Goal: Information Seeking & Learning: Learn about a topic

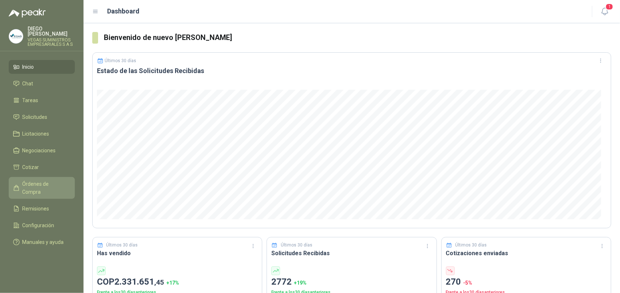
click at [32, 180] on span "Órdenes de Compra" at bounding box center [45, 188] width 45 height 16
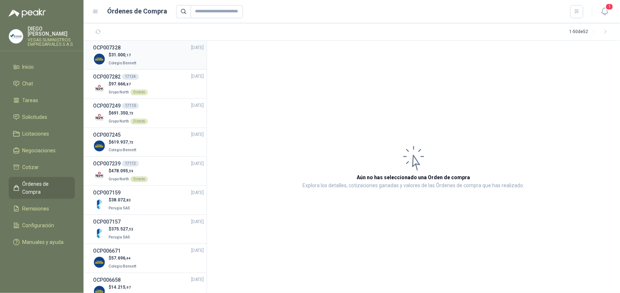
click at [151, 59] on div "$ 31.000 ,17 Colegio [PERSON_NAME]" at bounding box center [148, 59] width 111 height 15
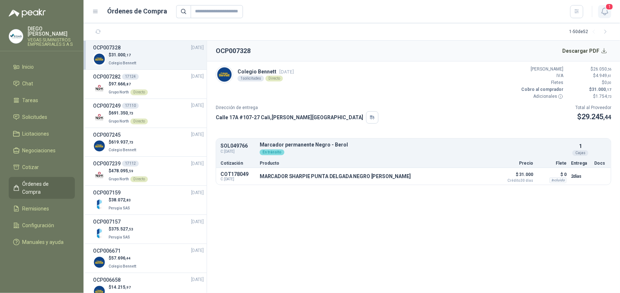
click at [605, 9] on icon "button" at bounding box center [604, 11] width 9 height 9
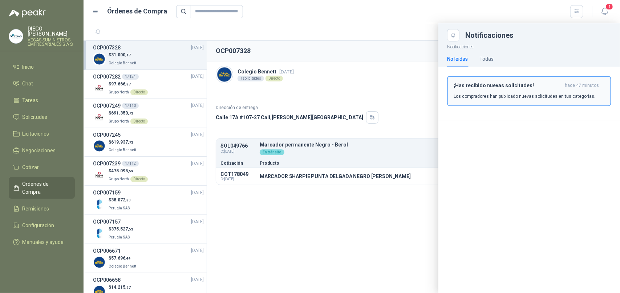
click at [495, 94] on p "Los compradores han publicado nuevas solicitudes en tus categorías." at bounding box center [525, 96] width 142 height 7
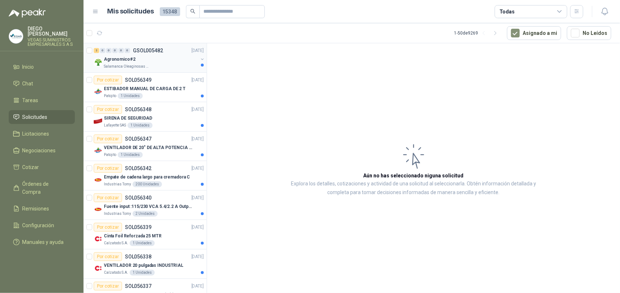
click at [156, 68] on div "Salamanca Oleaginosas SAS" at bounding box center [151, 67] width 94 height 6
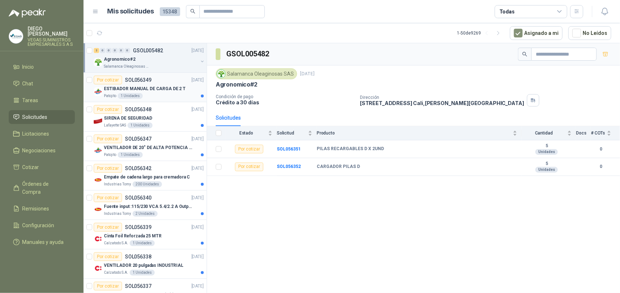
click at [158, 93] on div "Patojito 1 Unidades" at bounding box center [154, 96] width 100 height 6
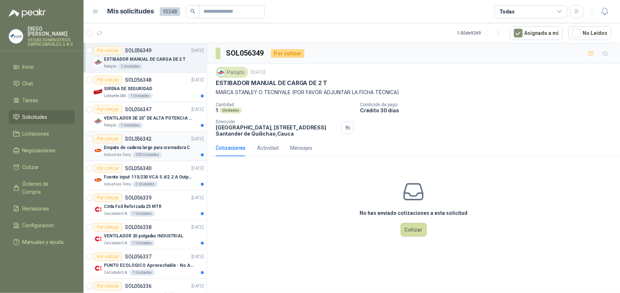
scroll to position [45, 0]
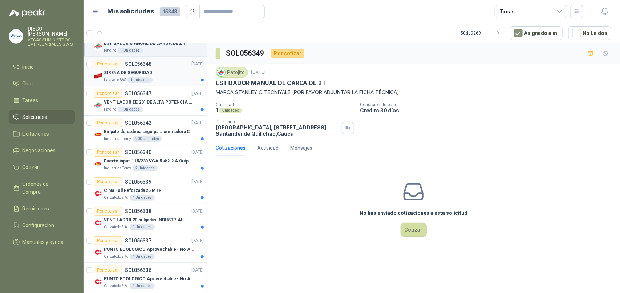
click at [170, 71] on div "SIRENA DE SEGURIDAD" at bounding box center [154, 72] width 100 height 9
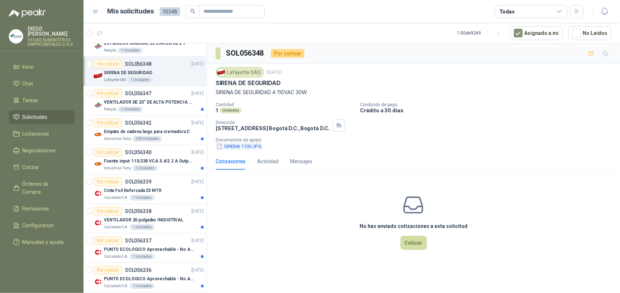
click at [229, 148] on button "SIRENA 110V.JPG" at bounding box center [239, 146] width 46 height 8
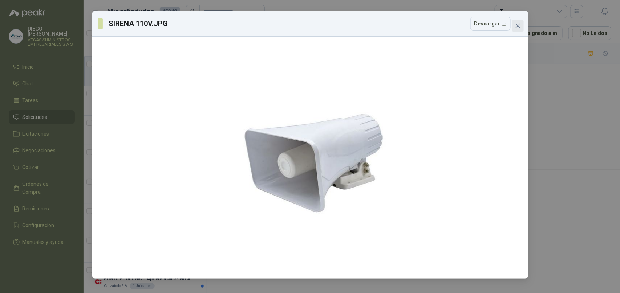
click at [514, 25] on span "Close" at bounding box center [518, 26] width 12 height 6
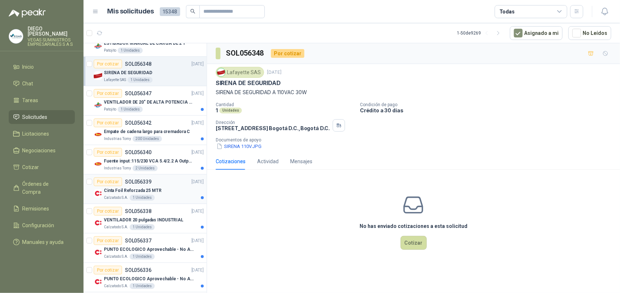
click at [116, 193] on p "Cinta Foil Reforzada 25 MTR" at bounding box center [133, 190] width 58 height 7
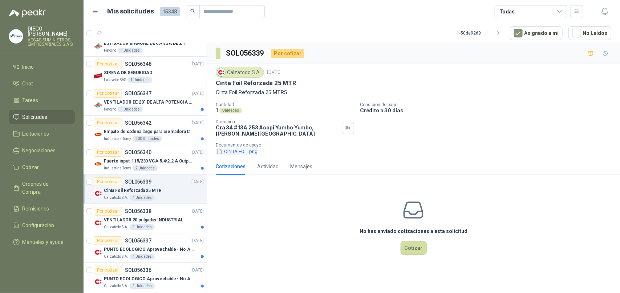
click at [239, 150] on button "CINTA FOIL.png" at bounding box center [237, 151] width 43 height 8
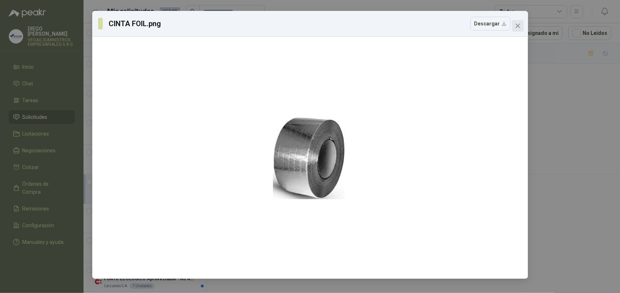
click at [519, 25] on icon "close" at bounding box center [518, 26] width 6 height 6
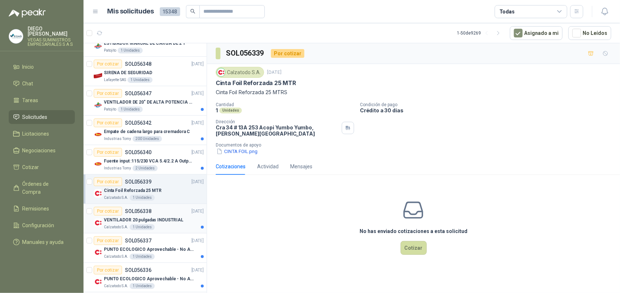
click at [122, 222] on p "VENTILADOR 20 pulgadas INDUSTRIAL" at bounding box center [144, 220] width 80 height 7
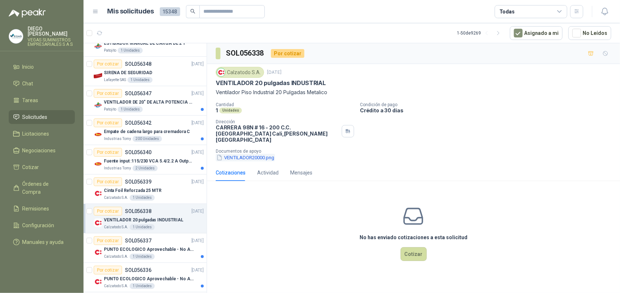
click at [255, 154] on button "VENTILADOR20000.png" at bounding box center [245, 158] width 59 height 8
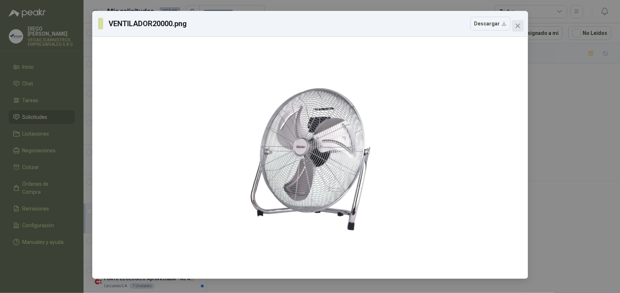
click at [519, 27] on icon "close" at bounding box center [518, 26] width 6 height 6
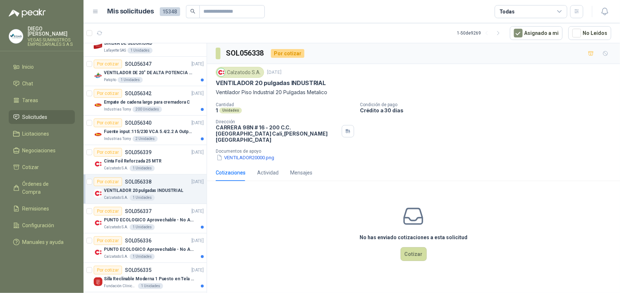
scroll to position [91, 0]
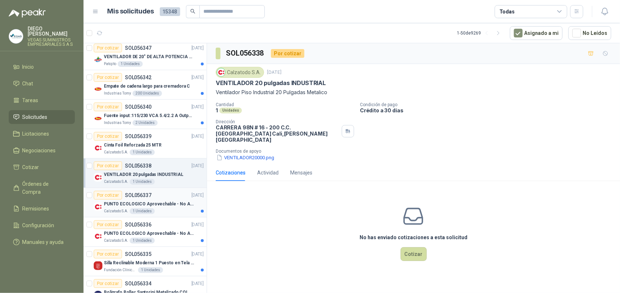
click at [113, 207] on p "PUNTO ECOLOGICO Aprovechable - No Aprovechable 20Litros Blanco - Negro" at bounding box center [149, 204] width 90 height 7
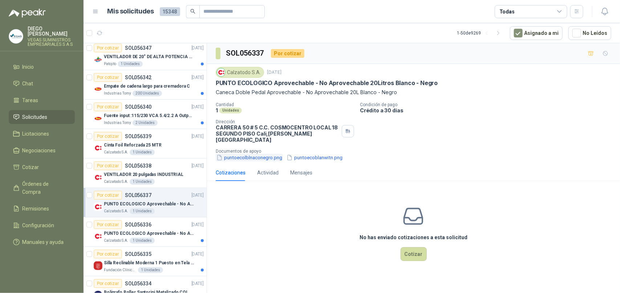
click at [272, 154] on button "puntoecolblnaconegro.png" at bounding box center [249, 158] width 67 height 8
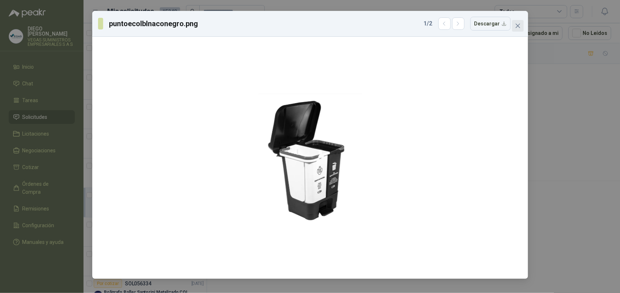
click at [517, 24] on icon "close" at bounding box center [518, 26] width 6 height 6
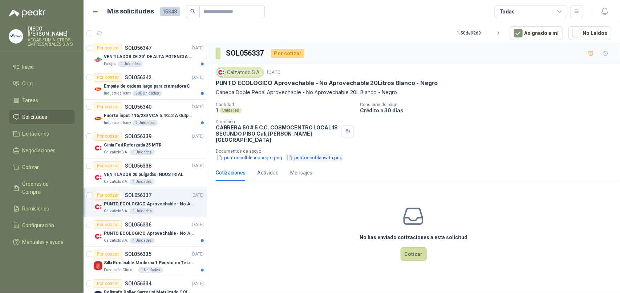
click at [321, 154] on button "puntoecoblanwitn.png" at bounding box center [314, 158] width 57 height 8
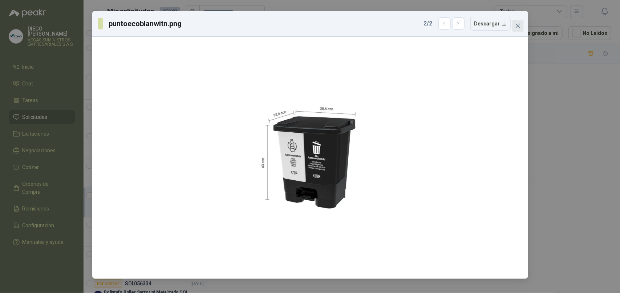
click at [516, 28] on icon "close" at bounding box center [517, 26] width 4 height 4
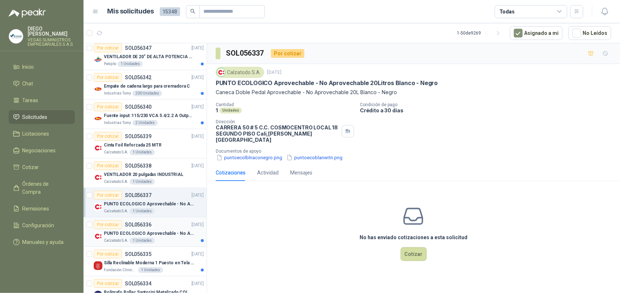
click at [117, 239] on p "Calzatodo S.A." at bounding box center [116, 241] width 24 height 6
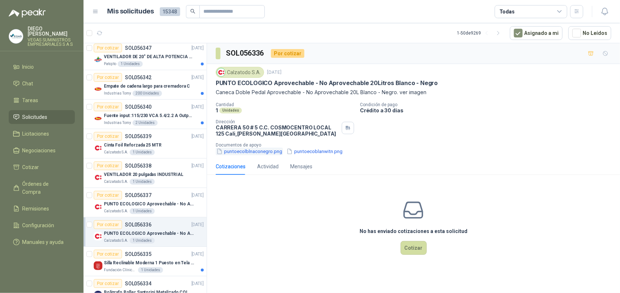
click at [258, 151] on button "puntoecolblnaconegro.png" at bounding box center [249, 151] width 67 height 8
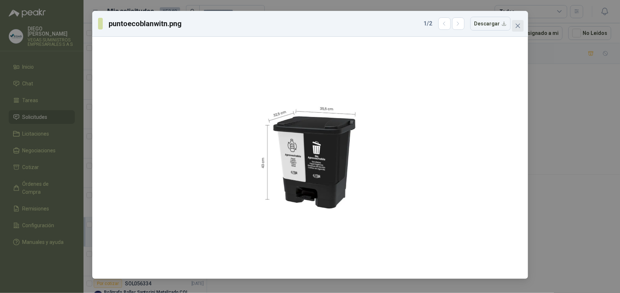
click at [518, 30] on button "Close" at bounding box center [518, 26] width 12 height 12
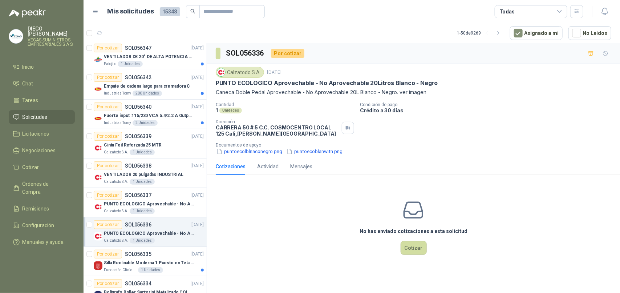
click at [131, 237] on p "PUNTO ECOLOGICO Aprovechable - No Aprovechable 20Litros Blanco - Negro" at bounding box center [149, 233] width 90 height 7
click at [248, 152] on button "puntoecolblnaconegro.png" at bounding box center [249, 151] width 67 height 8
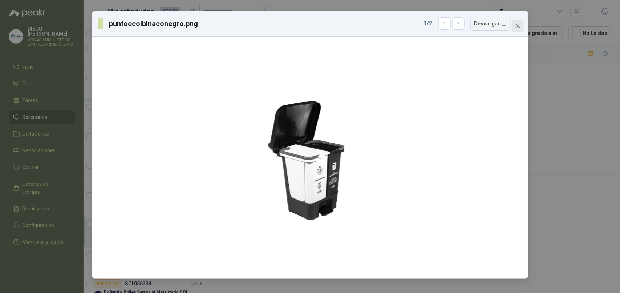
click at [520, 25] on icon "close" at bounding box center [518, 26] width 6 height 6
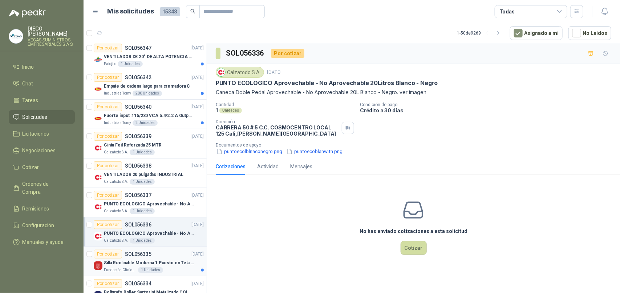
click at [130, 268] on p "Fundación Clínica Shaio" at bounding box center [120, 270] width 33 height 6
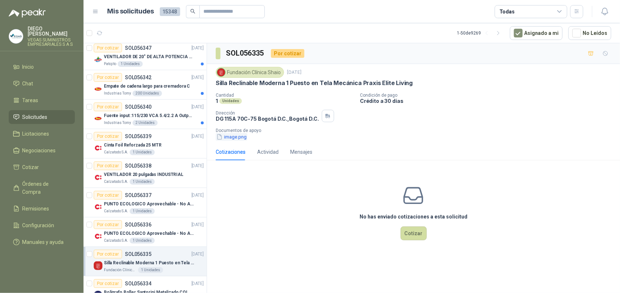
click at [242, 139] on button "image.png" at bounding box center [232, 137] width 32 height 8
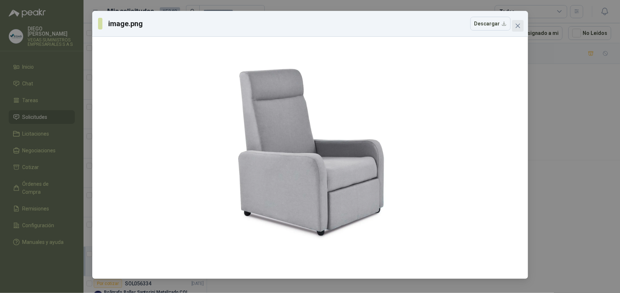
click at [519, 24] on icon "close" at bounding box center [517, 26] width 4 height 4
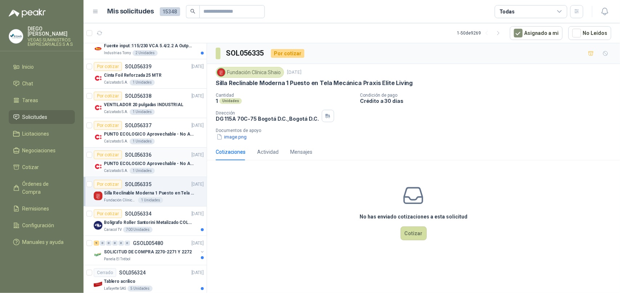
scroll to position [182, 0]
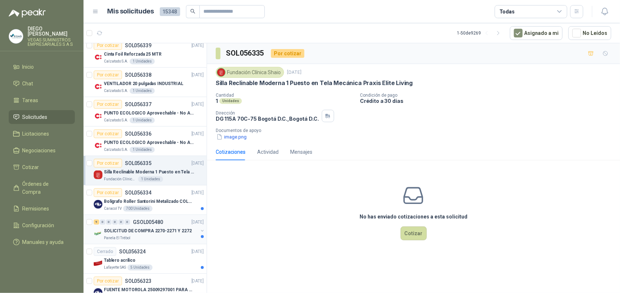
click at [124, 236] on p "Panela El Trébol" at bounding box center [117, 238] width 27 height 6
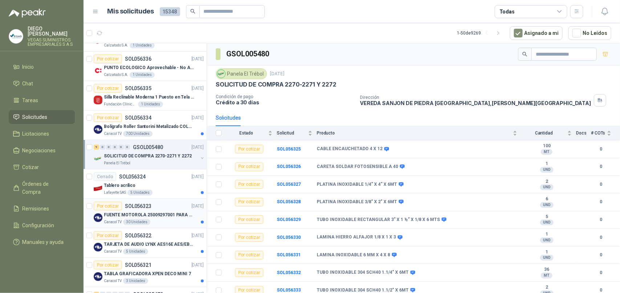
scroll to position [272, 0]
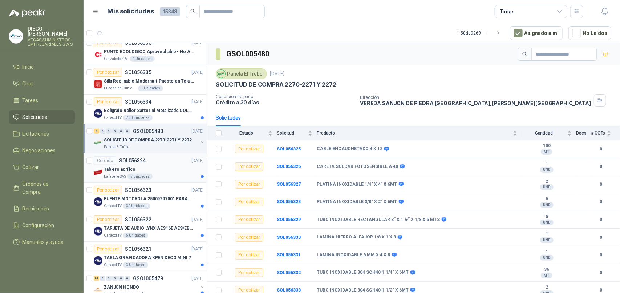
click at [171, 177] on div "Lafayette SAS 5 Unidades" at bounding box center [154, 177] width 100 height 6
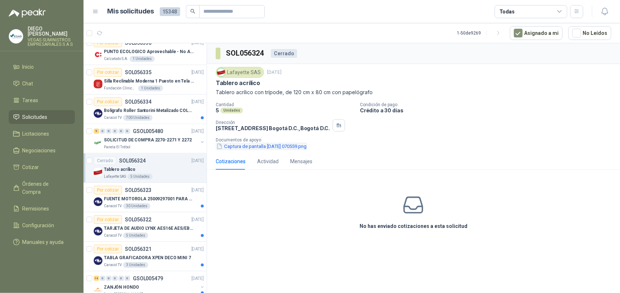
click at [277, 146] on button "Captura de pantalla [DATE] 070559.png" at bounding box center [262, 146] width 92 height 8
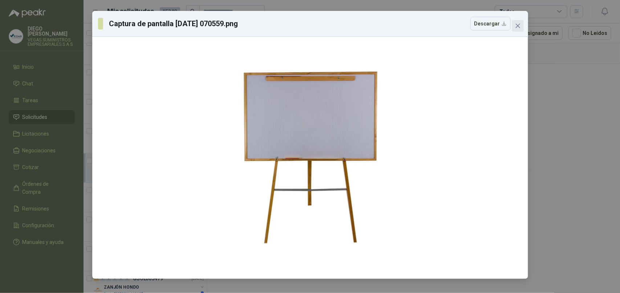
click at [518, 26] on icon "close" at bounding box center [517, 26] width 4 height 4
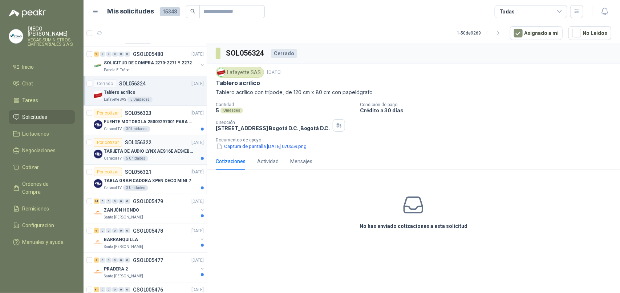
scroll to position [363, 0]
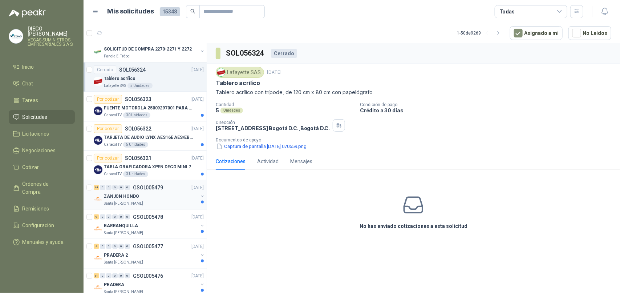
click at [146, 202] on div "Santa [PERSON_NAME]" at bounding box center [151, 204] width 94 height 6
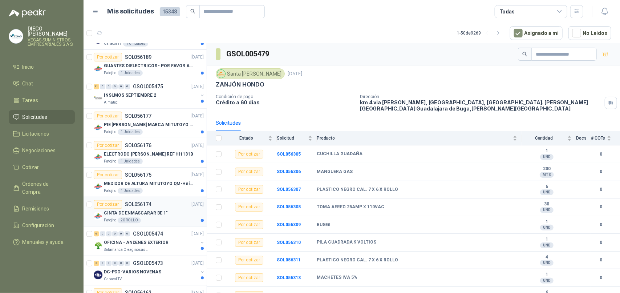
scroll to position [727, 0]
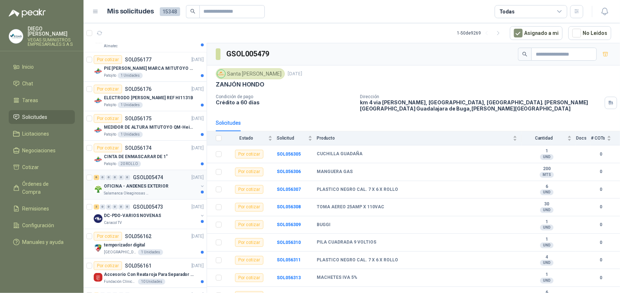
click at [145, 193] on p "Salamanca Oleaginosas SAS" at bounding box center [127, 193] width 46 height 6
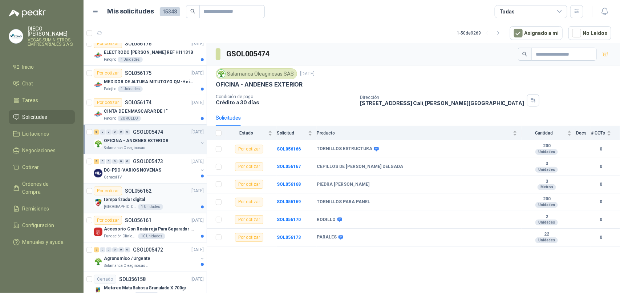
scroll to position [817, 0]
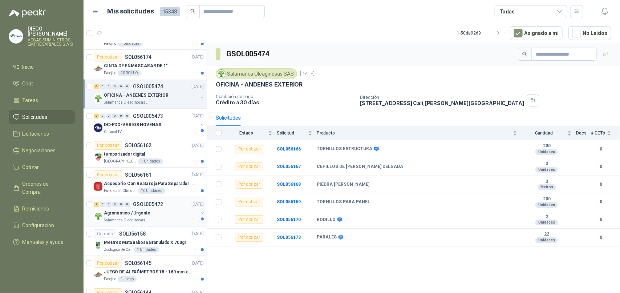
click at [160, 219] on div "Salamanca Oleaginosas SAS" at bounding box center [151, 220] width 94 height 6
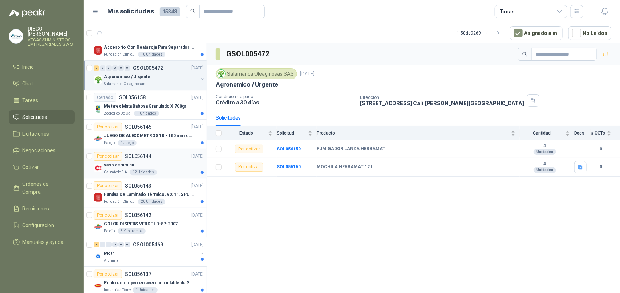
scroll to position [999, 0]
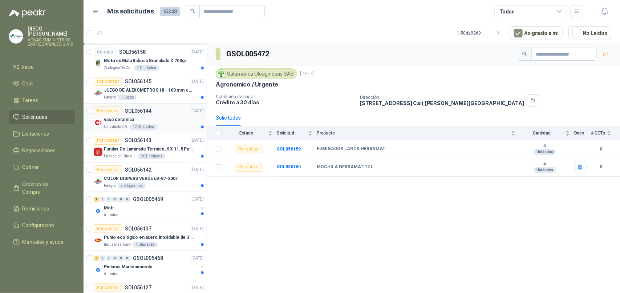
click at [159, 218] on div "Alumina" at bounding box center [151, 215] width 94 height 6
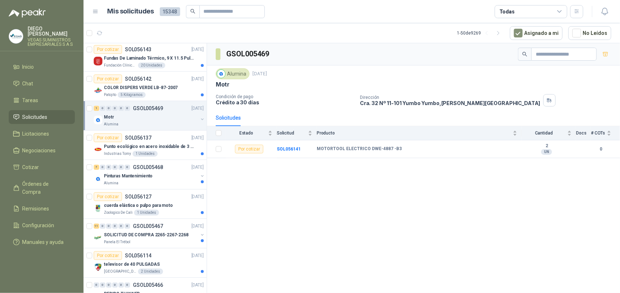
scroll to position [1135, 0]
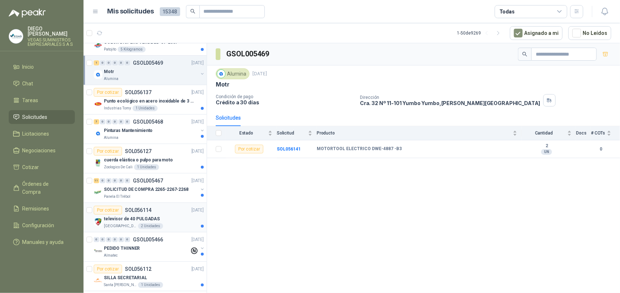
click at [160, 227] on div "[GEOGRAPHIC_DATA][PERSON_NAME]" at bounding box center [154, 226] width 100 height 6
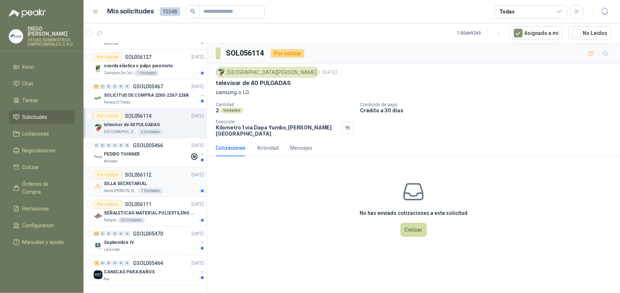
scroll to position [1233, 0]
click at [499, 35] on icon "button" at bounding box center [498, 33] width 2 height 4
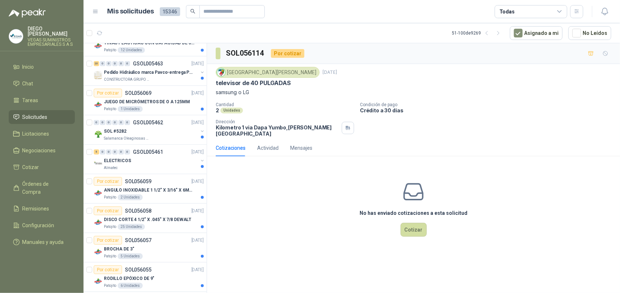
scroll to position [0, 0]
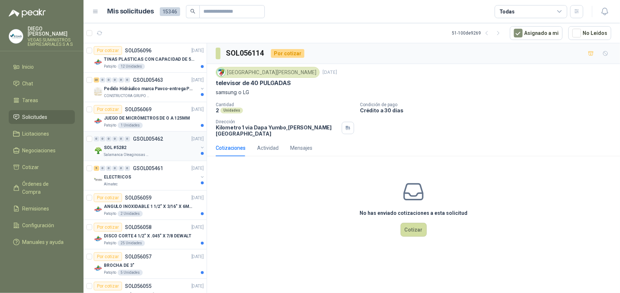
click at [153, 158] on div "0 0 0 0 0 0 GSOL005462 [DATE] SOL #5282 Salamanca Oleaginosas SAS" at bounding box center [145, 146] width 123 height 29
click at [155, 151] on div "SOL #5282" at bounding box center [151, 147] width 94 height 9
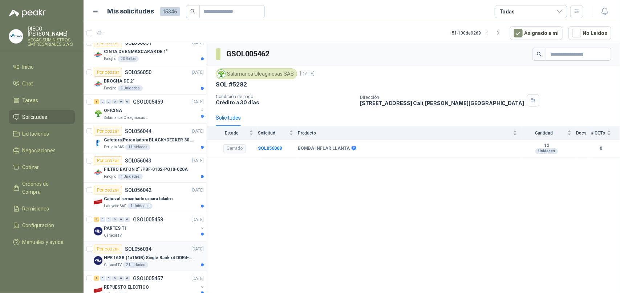
scroll to position [227, 0]
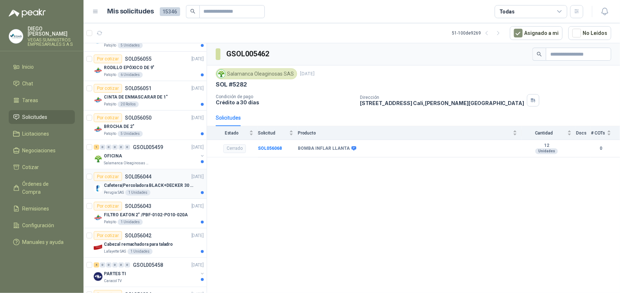
click at [166, 194] on div "Perugia SAS 1 Unidades" at bounding box center [154, 193] width 100 height 6
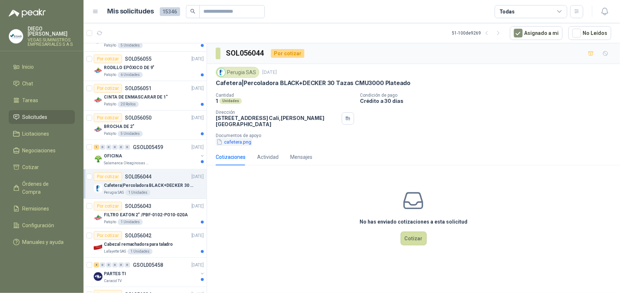
click at [250, 138] on button "cafetera.png" at bounding box center [234, 142] width 36 height 8
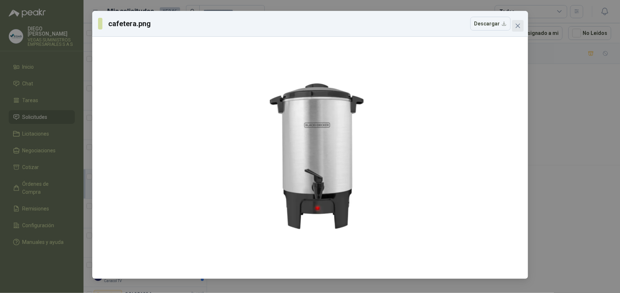
click at [521, 24] on span "Close" at bounding box center [518, 26] width 12 height 6
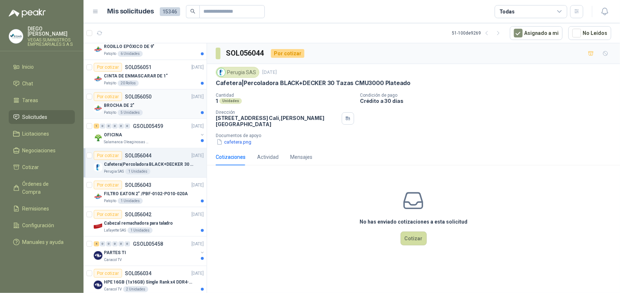
scroll to position [227, 0]
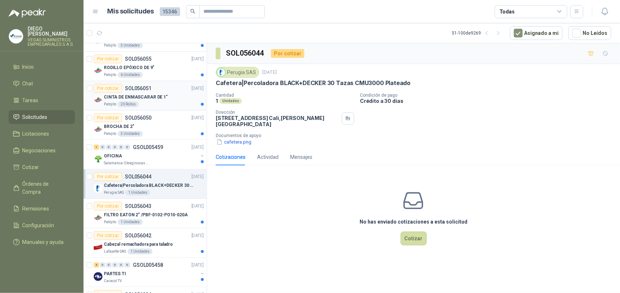
click at [153, 100] on p "CINTA DE ENMASCARAR DE 1"" at bounding box center [136, 97] width 64 height 7
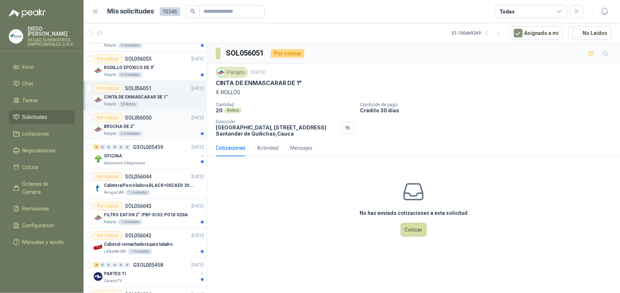
click at [156, 129] on div "BROCHA DE 2"" at bounding box center [154, 126] width 100 height 9
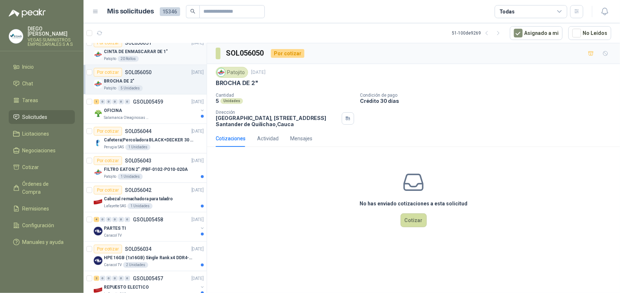
scroll to position [227, 0]
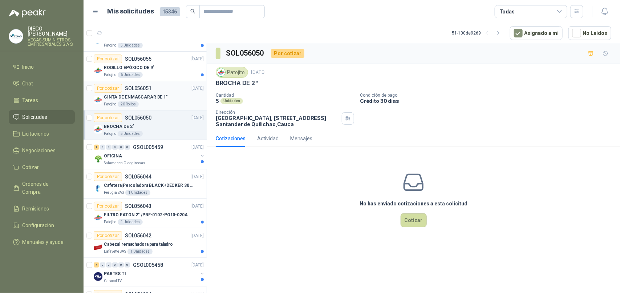
click at [163, 101] on p "CINTA DE ENMASCARAR DE 1"" at bounding box center [136, 97] width 64 height 7
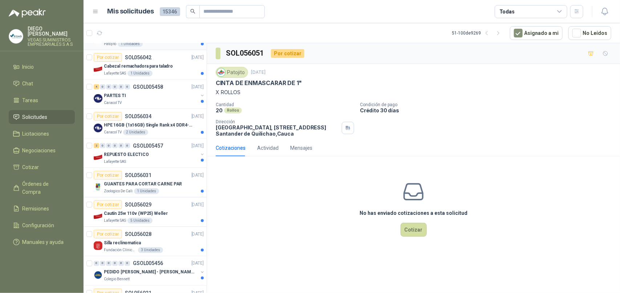
scroll to position [409, 0]
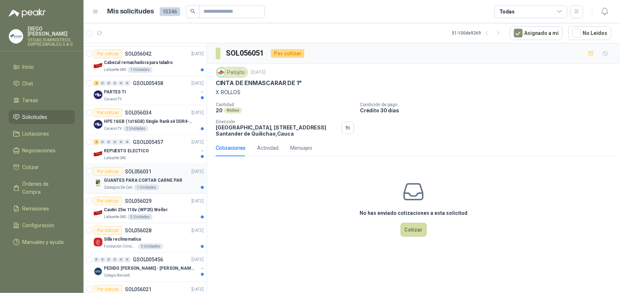
click at [170, 186] on div "Zoologico De Cali 1 Unidades" at bounding box center [154, 188] width 100 height 6
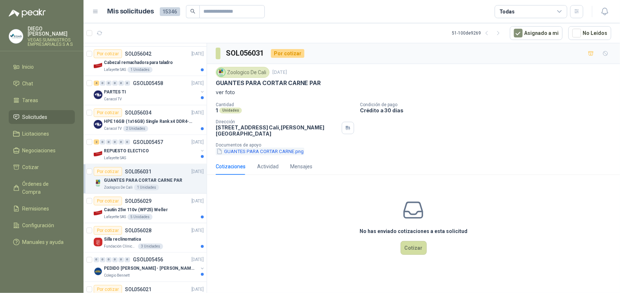
click at [238, 148] on button "GUANTES PARA CORTAR CARNE.png" at bounding box center [260, 151] width 89 height 8
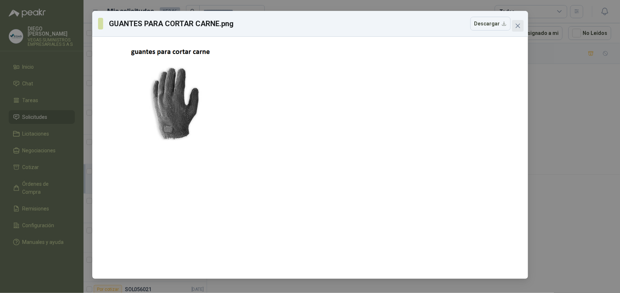
click at [523, 26] on span "Close" at bounding box center [518, 26] width 12 height 6
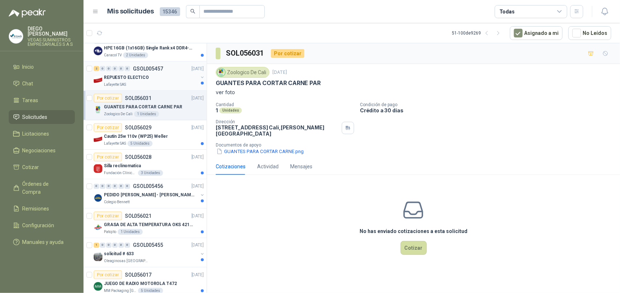
scroll to position [499, 0]
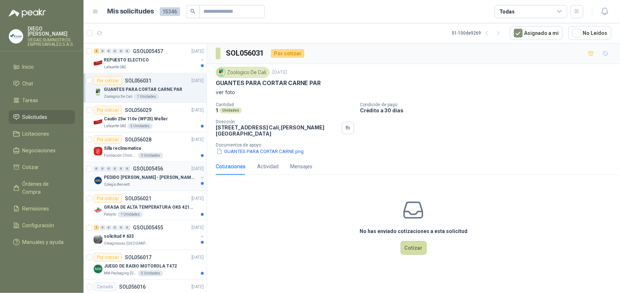
click at [158, 178] on div "PEDIDO [PERSON_NAME] - [PERSON_NAME]" at bounding box center [151, 177] width 94 height 9
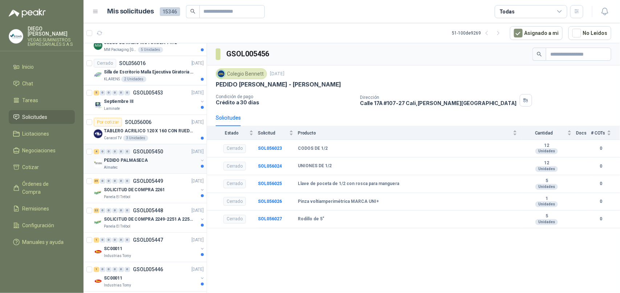
scroll to position [727, 0]
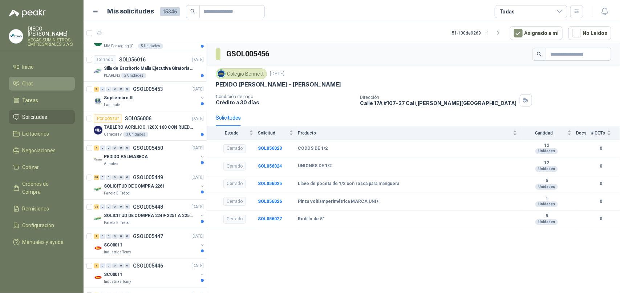
click at [53, 80] on li "Chat" at bounding box center [41, 84] width 57 height 8
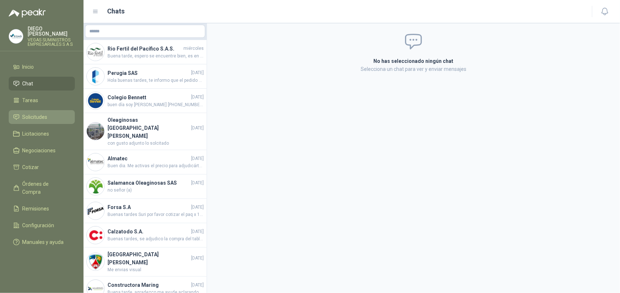
click at [33, 113] on span "Solicitudes" at bounding box center [35, 117] width 25 height 8
